Goal: Obtain resource: Obtain resource

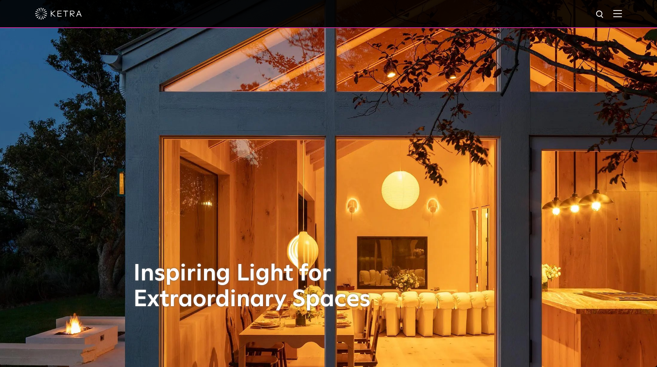
click at [621, 19] on div at bounding box center [328, 13] width 586 height 27
click at [618, 14] on div at bounding box center [328, 13] width 586 height 27
click at [621, 14] on img at bounding box center [617, 13] width 9 height 7
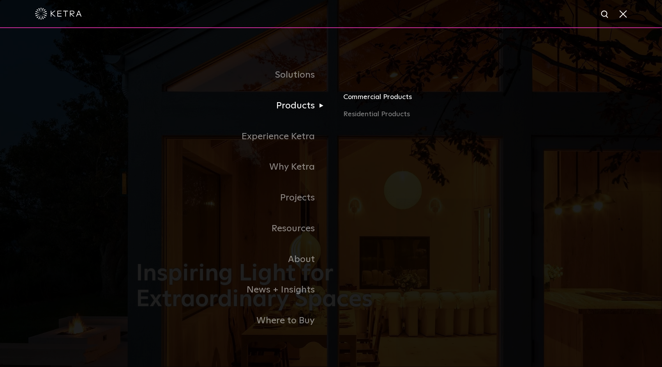
click at [367, 103] on link "Commercial Products" at bounding box center [434, 100] width 182 height 17
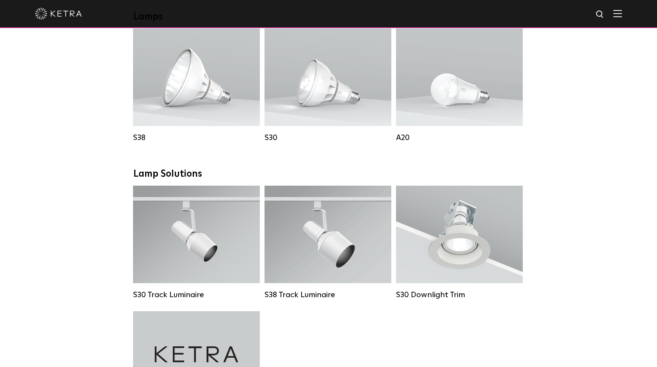
scroll to position [624, 0]
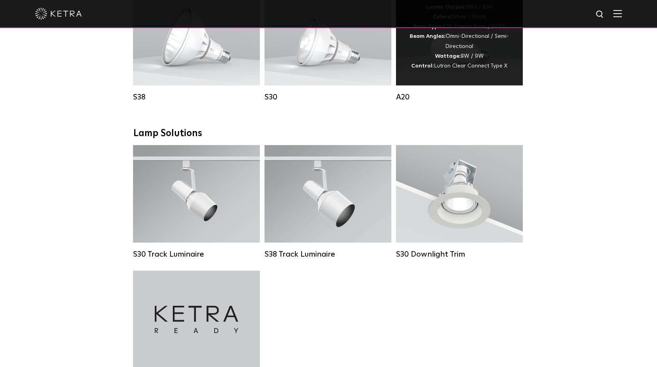
click at [444, 51] on div "Lumen Output: 600 / 800 Colors: White / Black Base Type: E26 Edison Base / GU24…" at bounding box center [458, 36] width 103 height 69
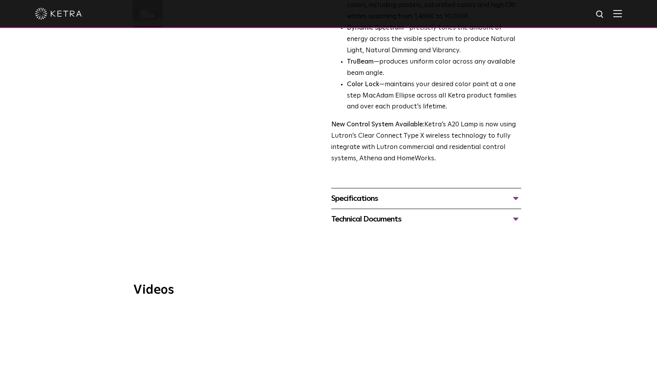
scroll to position [234, 0]
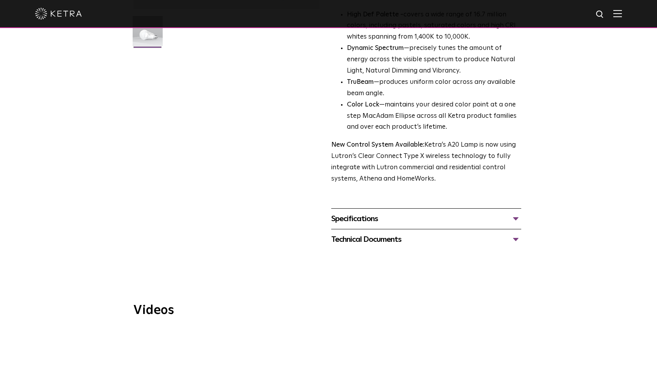
click at [373, 212] on div "Specifications" at bounding box center [426, 218] width 190 height 12
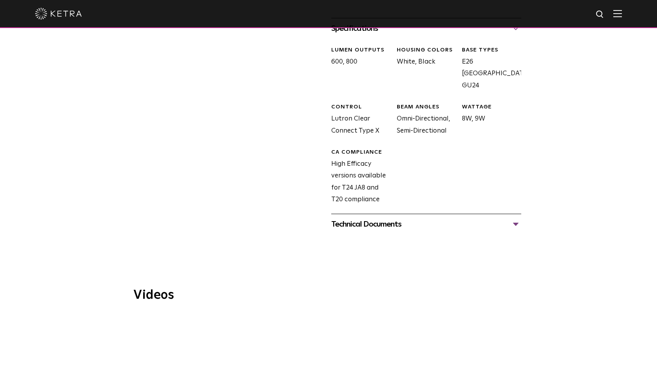
scroll to position [429, 0]
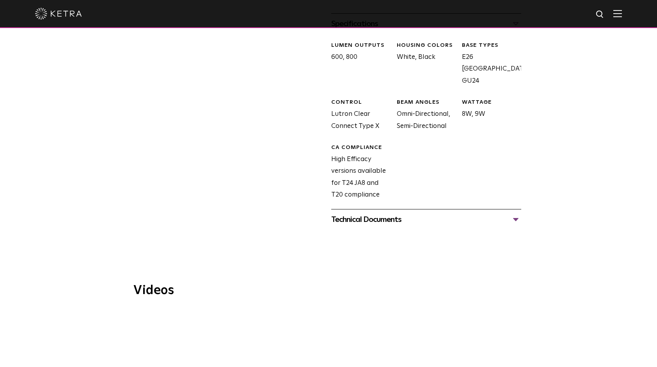
click at [372, 213] on div "Technical Documents" at bounding box center [426, 219] width 190 height 12
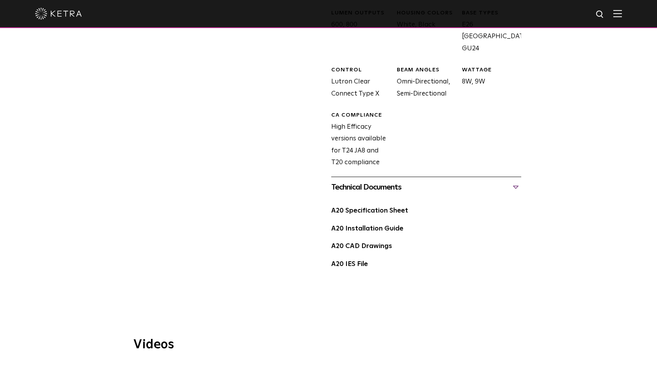
scroll to position [468, 0]
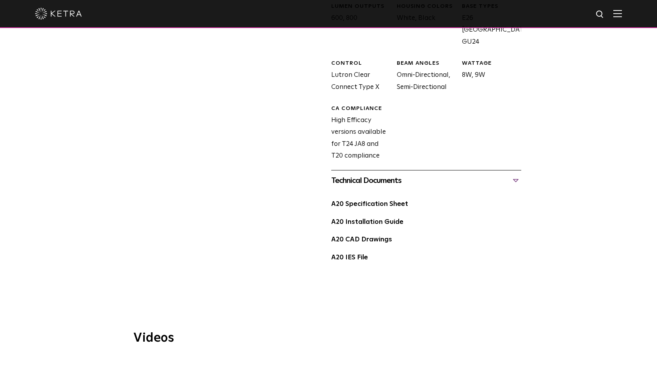
click at [372, 200] on div "A20 Specification Sheet" at bounding box center [426, 207] width 190 height 18
click at [372, 201] on link "A20 Specification Sheet" at bounding box center [369, 204] width 77 height 7
